Goal: Task Accomplishment & Management: Manage account settings

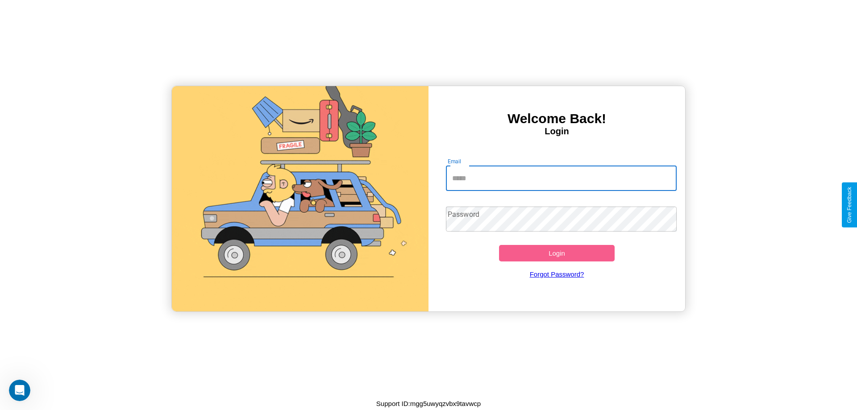
click at [561, 178] on input "Email" at bounding box center [561, 178] width 231 height 25
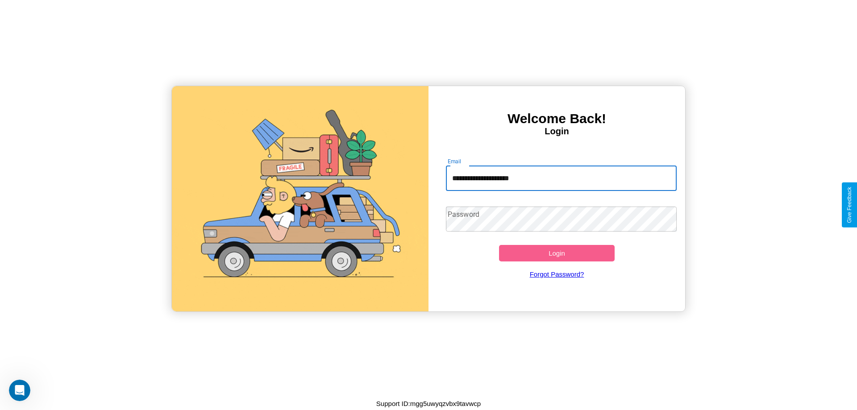
type input "**********"
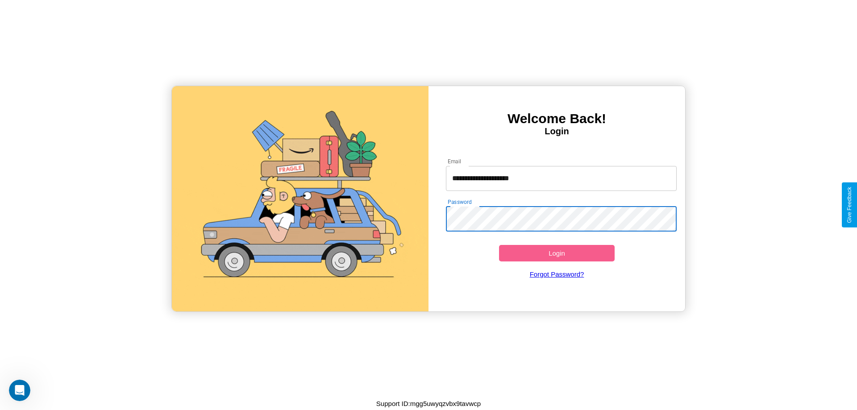
click at [557, 253] on button "Login" at bounding box center [557, 253] width 116 height 17
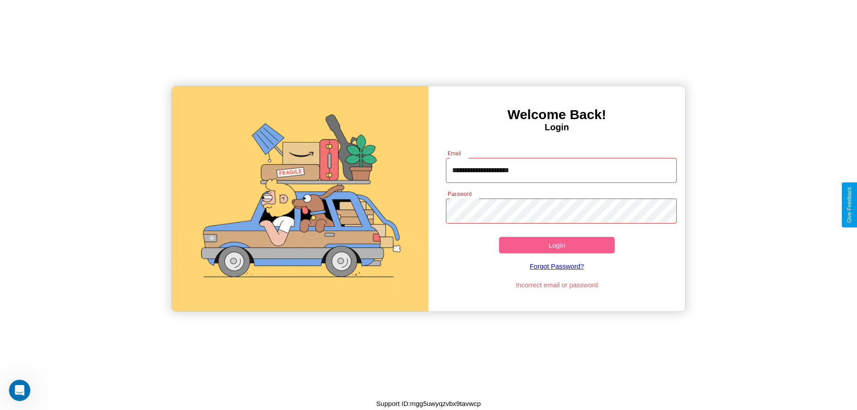
click at [557, 245] on button "Login" at bounding box center [557, 245] width 116 height 17
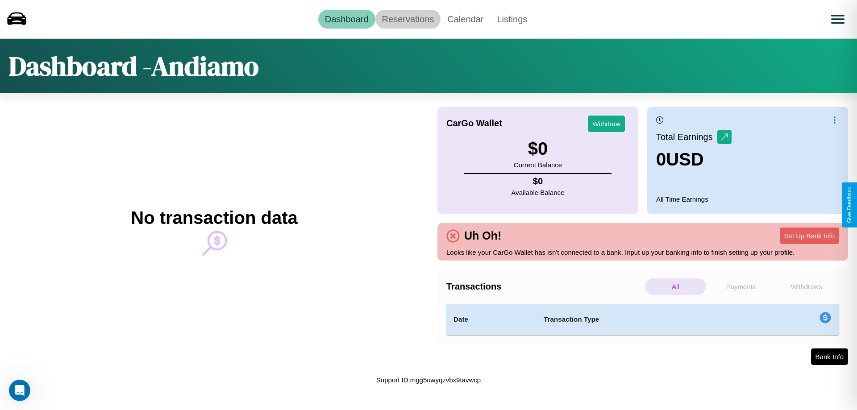
click at [408, 19] on link "Reservations" at bounding box center [408, 19] width 66 height 19
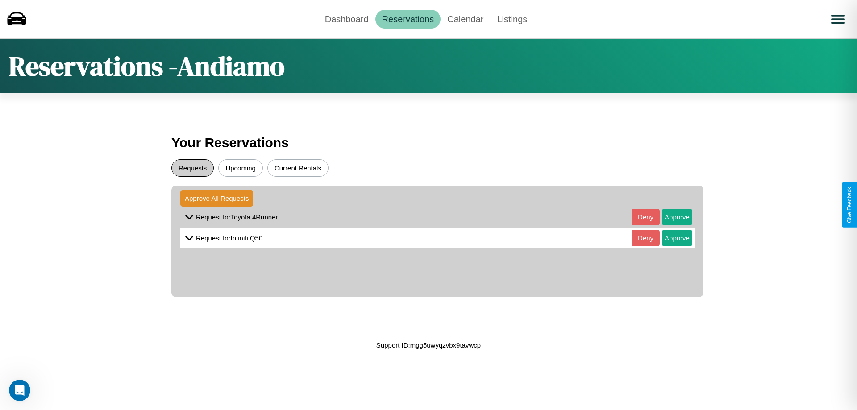
click at [192, 168] on button "Requests" at bounding box center [192, 167] width 42 height 17
click at [670, 217] on button "Approve" at bounding box center [677, 217] width 30 height 17
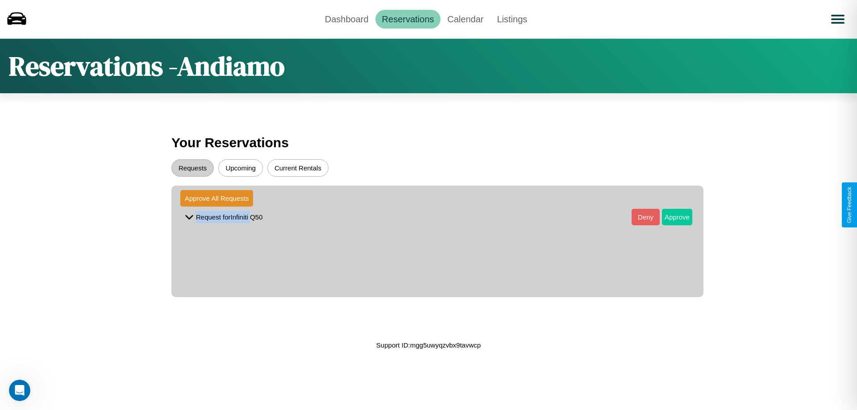
click at [670, 217] on button "Approve" at bounding box center [677, 217] width 30 height 17
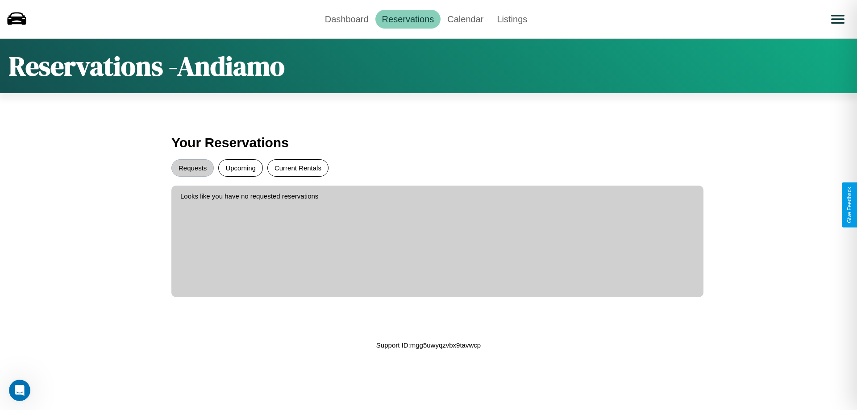
click at [298, 168] on button "Current Rentals" at bounding box center [297, 167] width 61 height 17
click at [346, 19] on link "Dashboard" at bounding box center [346, 19] width 57 height 19
